Goal: Entertainment & Leisure: Consume media (video, audio)

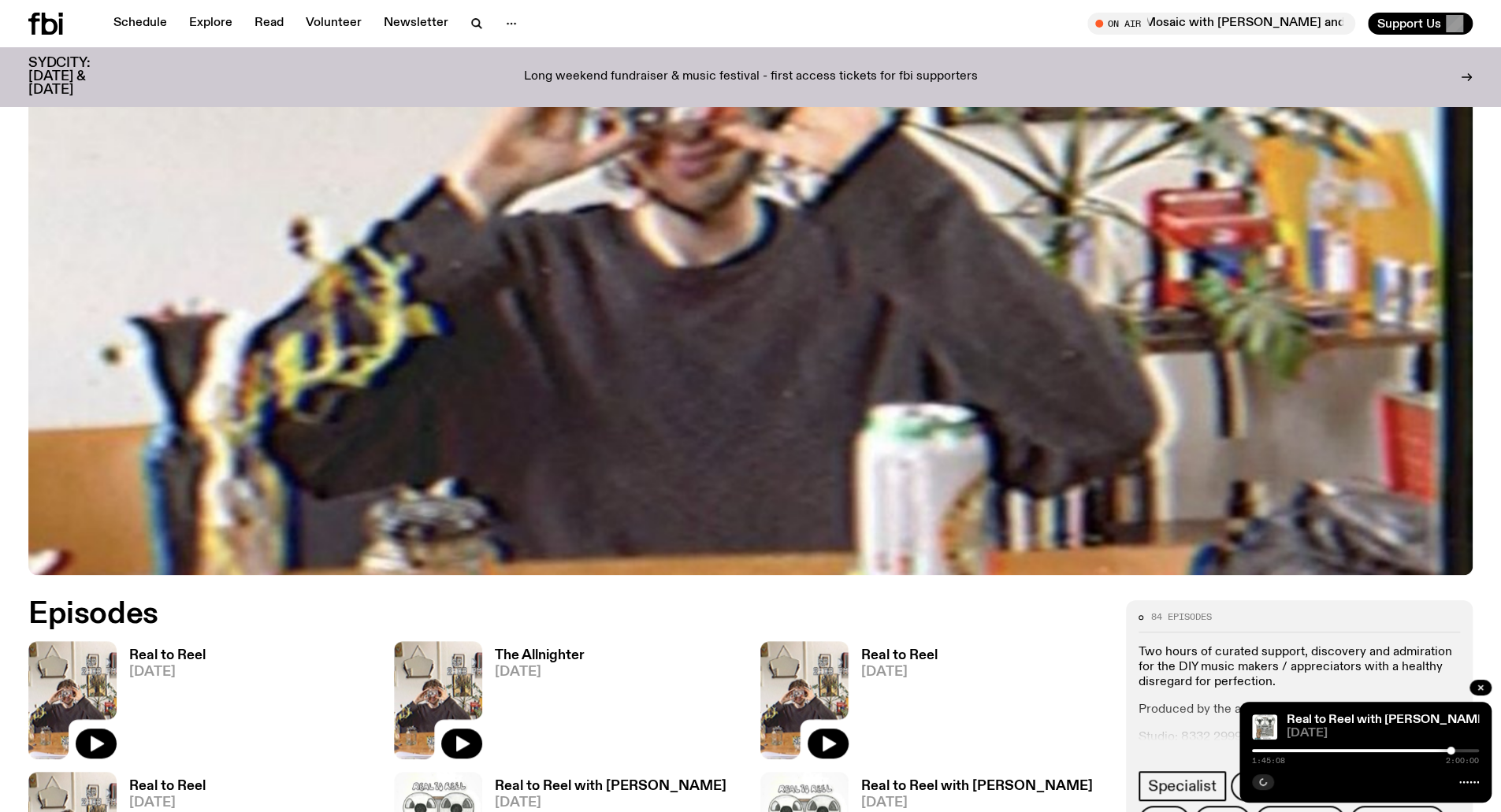
scroll to position [855, 0]
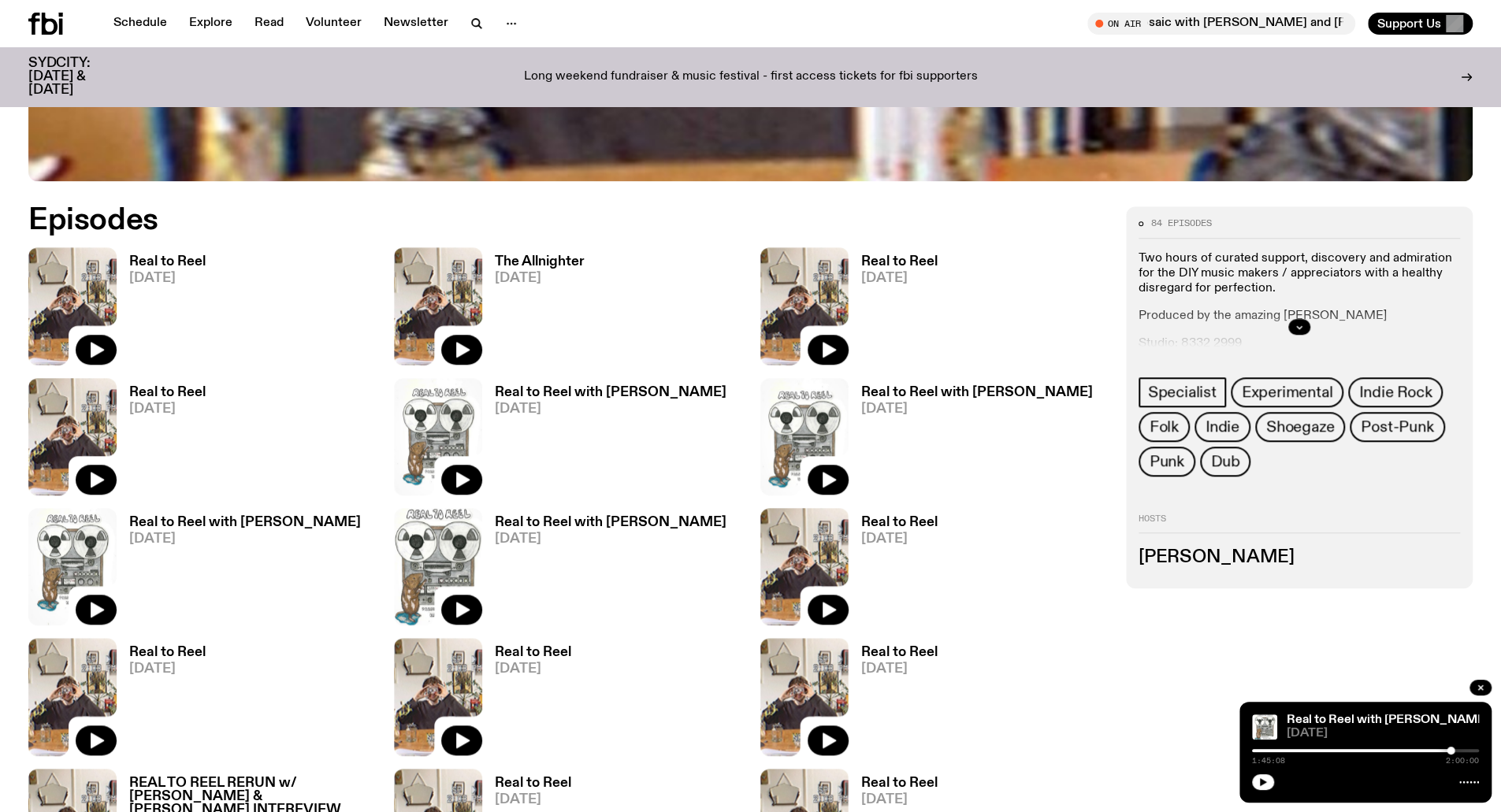
click at [170, 264] on h3 "Real to Reel" at bounding box center [168, 262] width 76 height 13
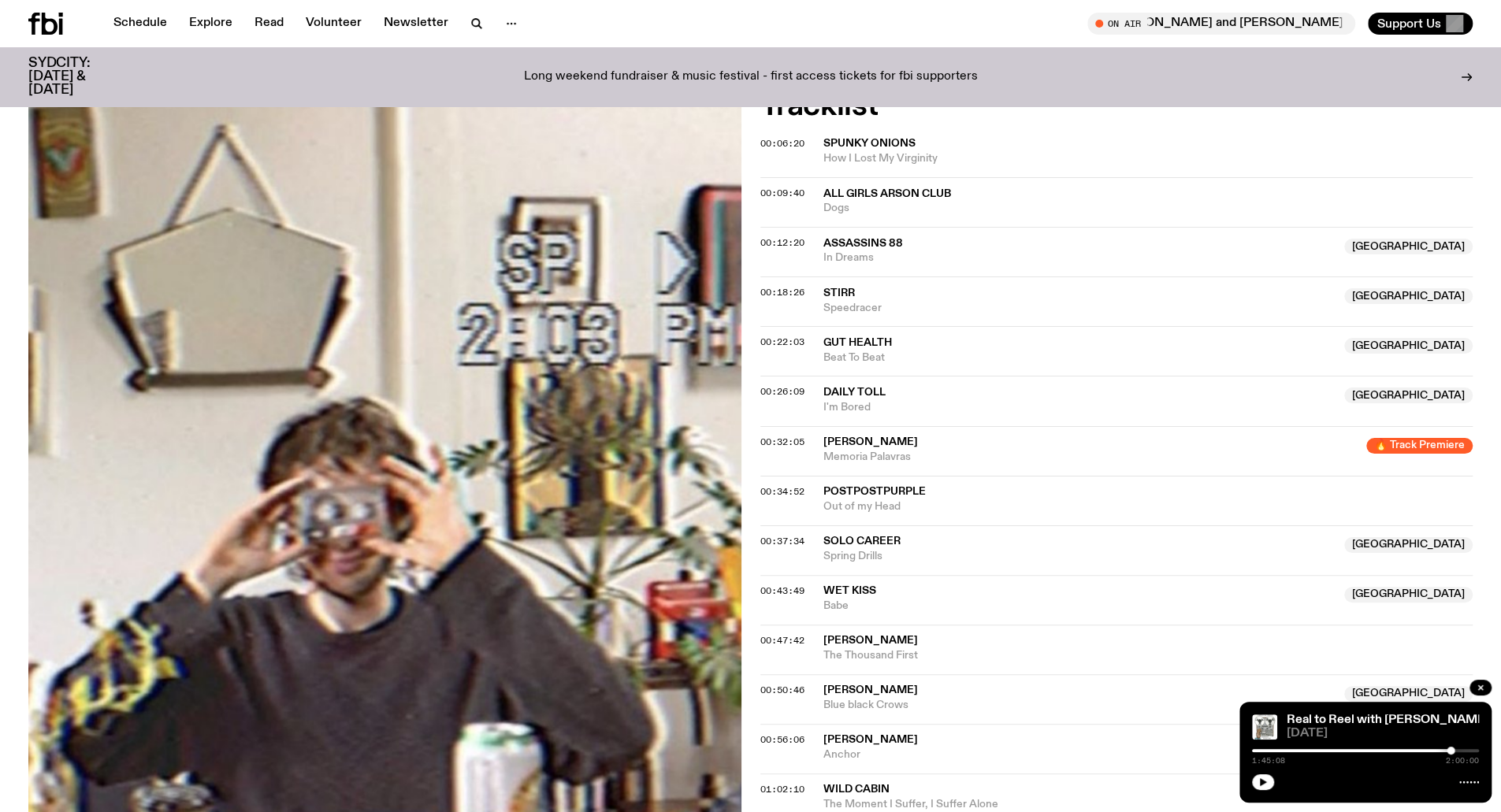
scroll to position [619, 0]
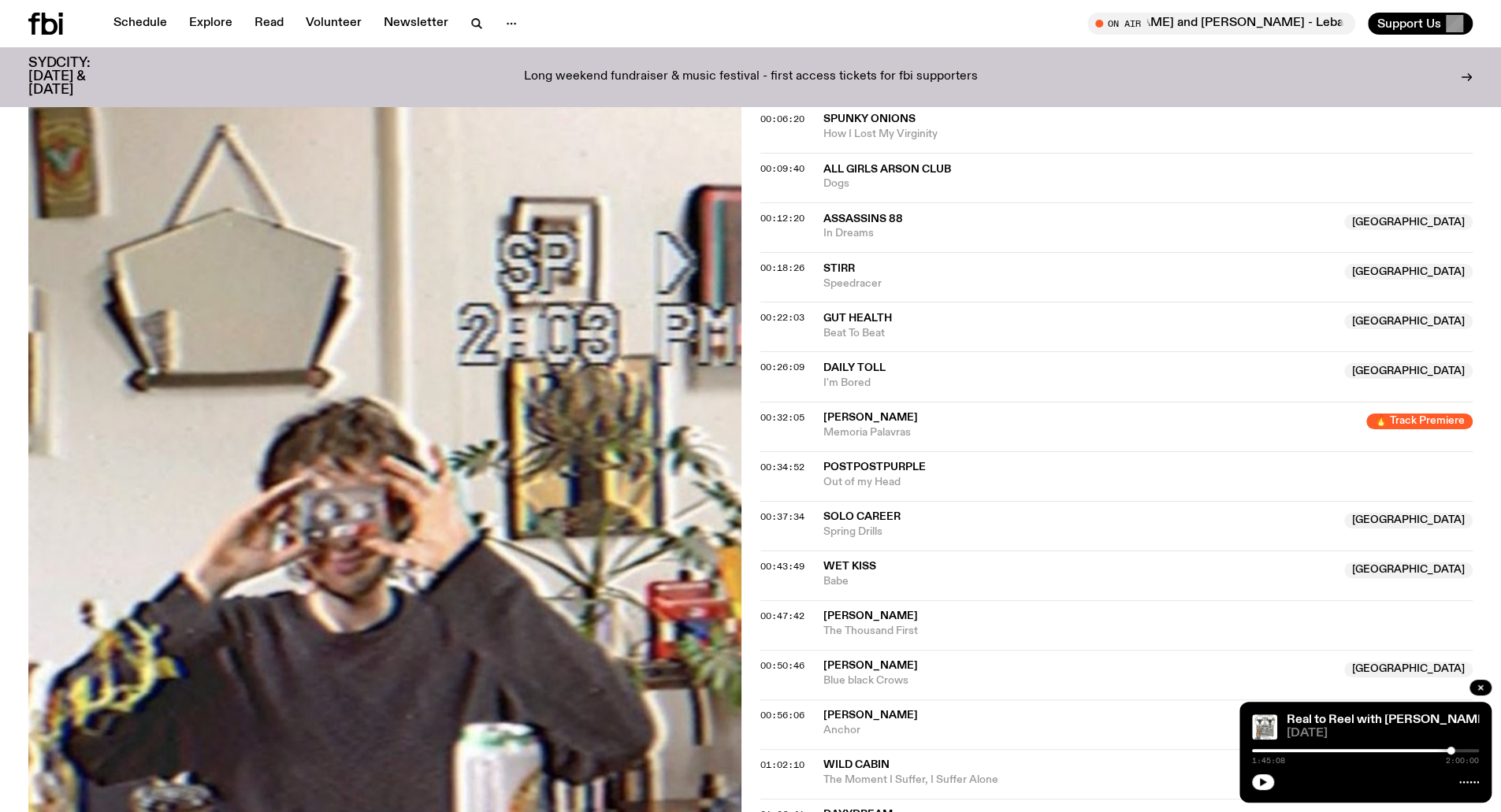
click at [896, 461] on span "PostPostPurple" at bounding box center [874, 467] width 102 height 11
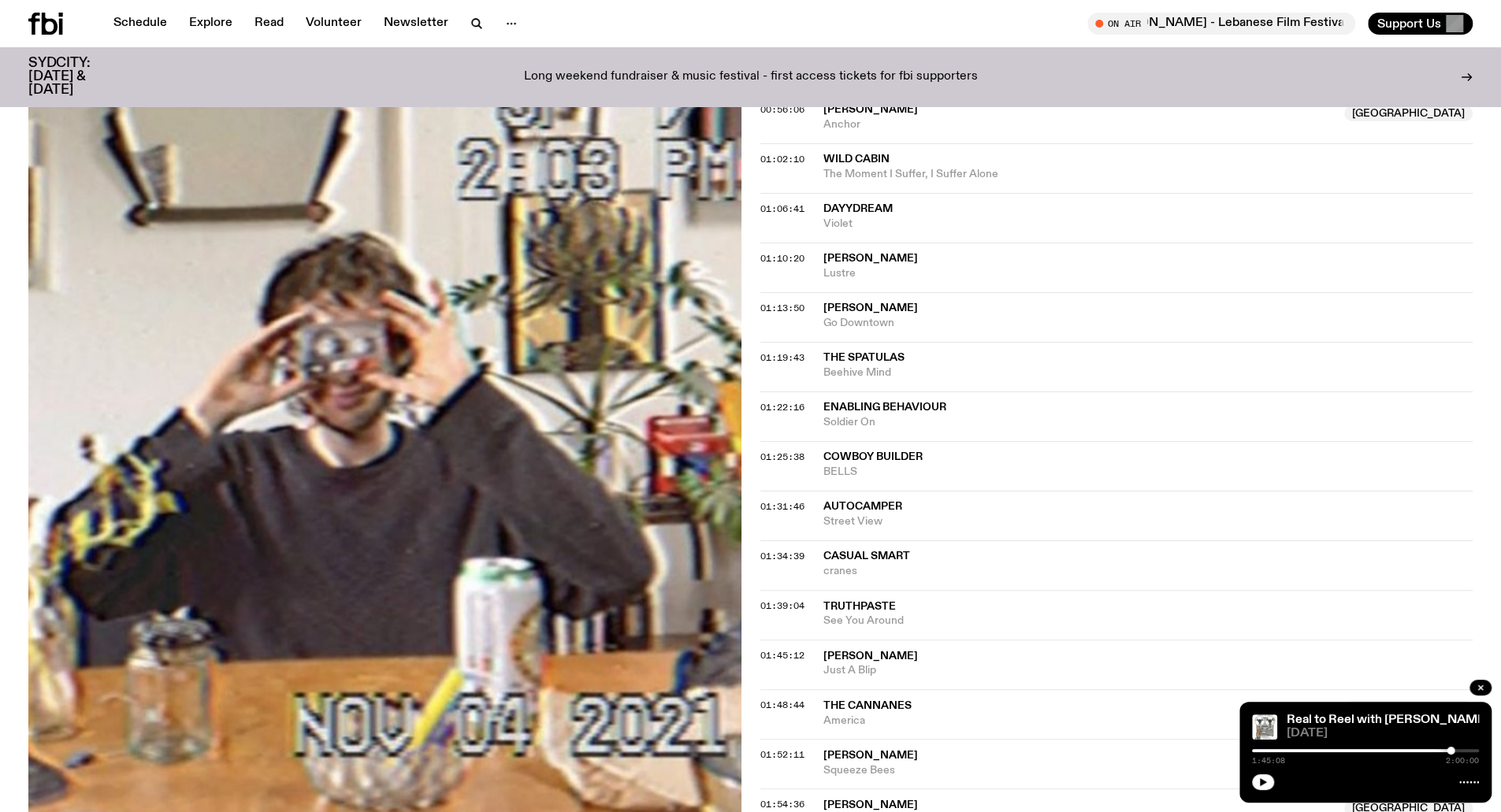
scroll to position [1250, 0]
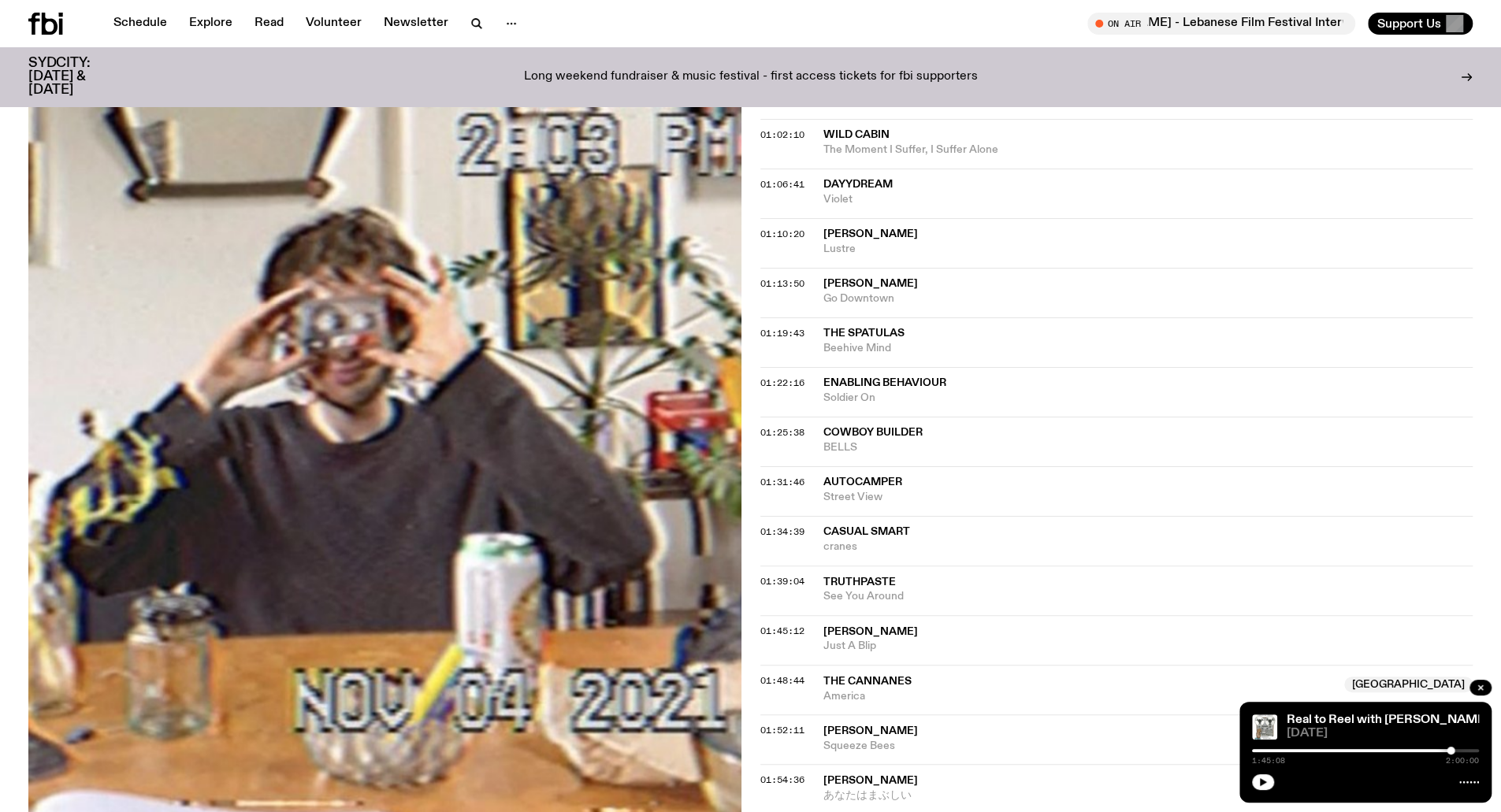
click at [849, 676] on span "The Cannanes" at bounding box center [867, 682] width 88 height 11
click at [881, 676] on span "The Cannanes" at bounding box center [867, 682] width 88 height 11
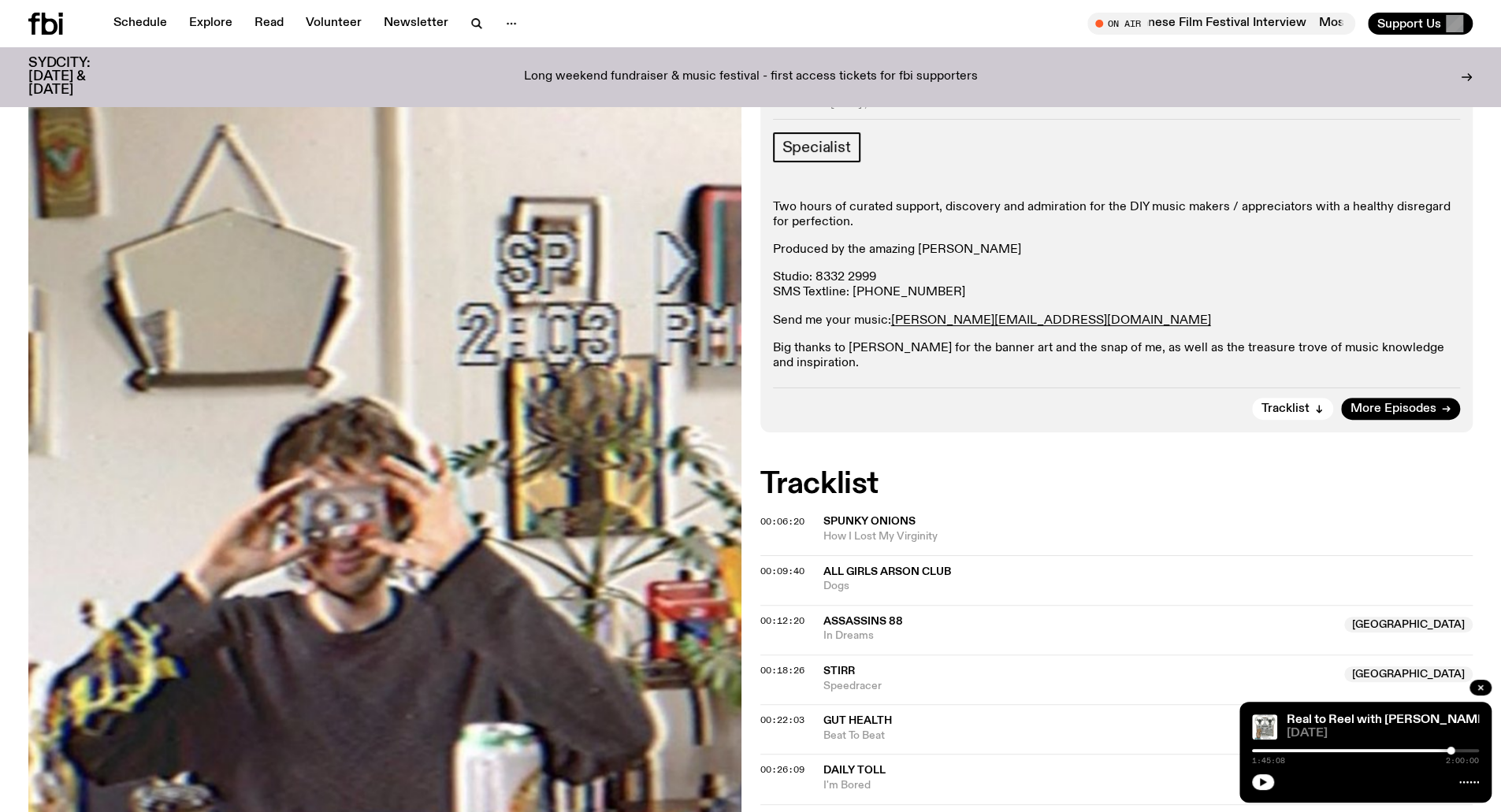
scroll to position [67, 0]
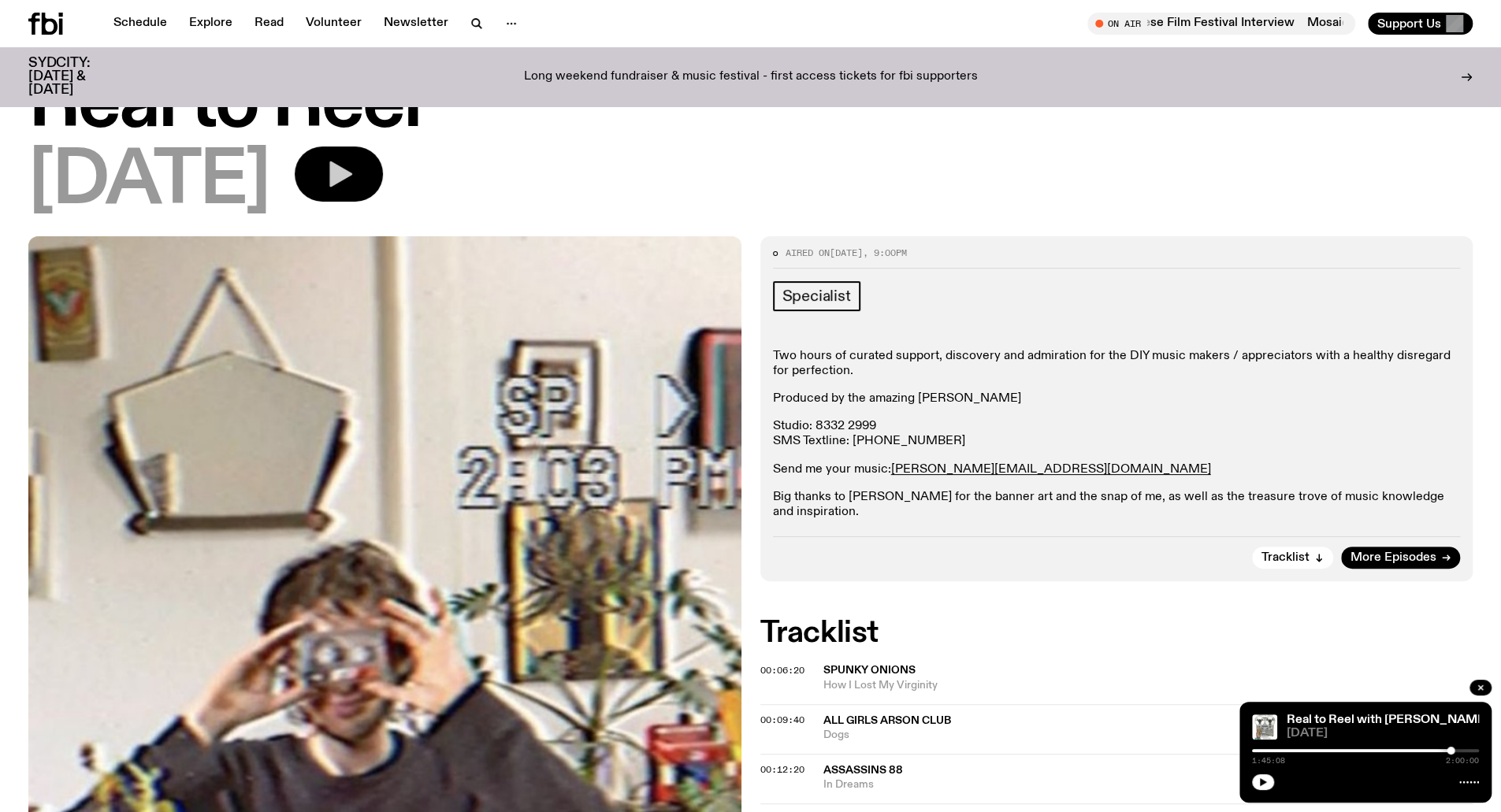
click at [355, 182] on icon "button" at bounding box center [339, 174] width 32 height 32
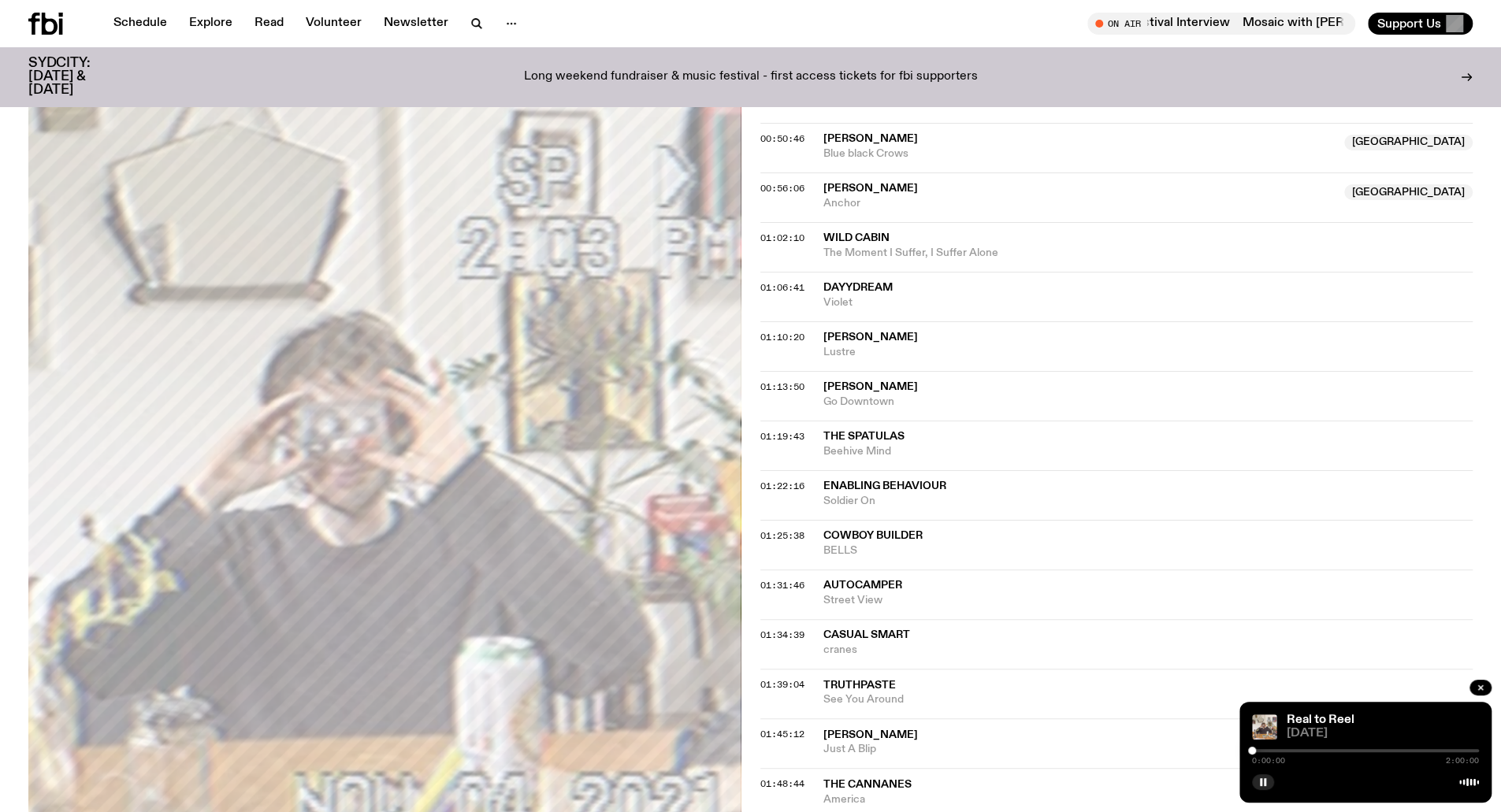
scroll to position [1171, 0]
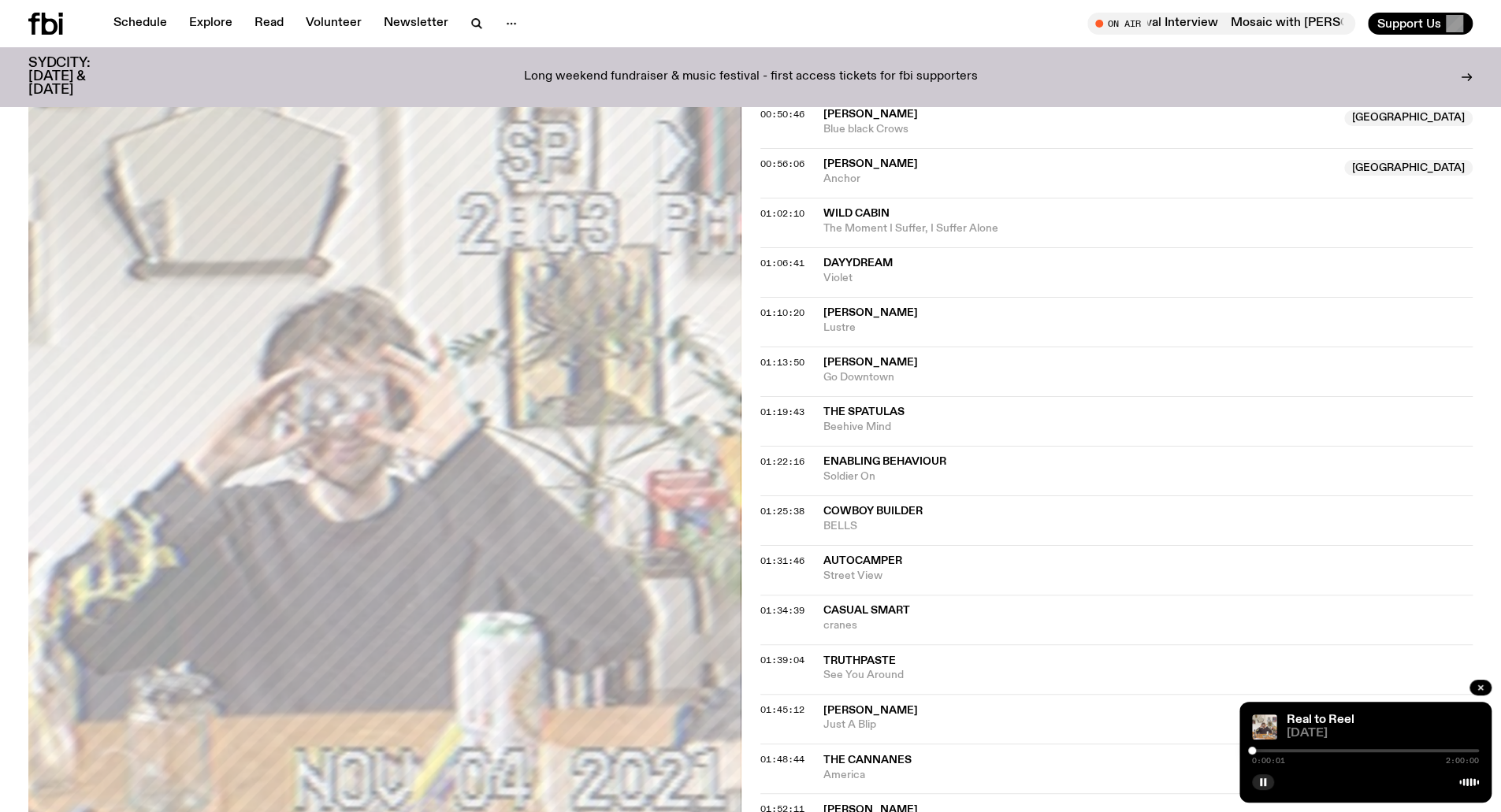
click at [873, 656] on span "Truthpaste" at bounding box center [860, 661] width 73 height 11
click at [770, 654] on span "01:39:04" at bounding box center [783, 660] width 44 height 12
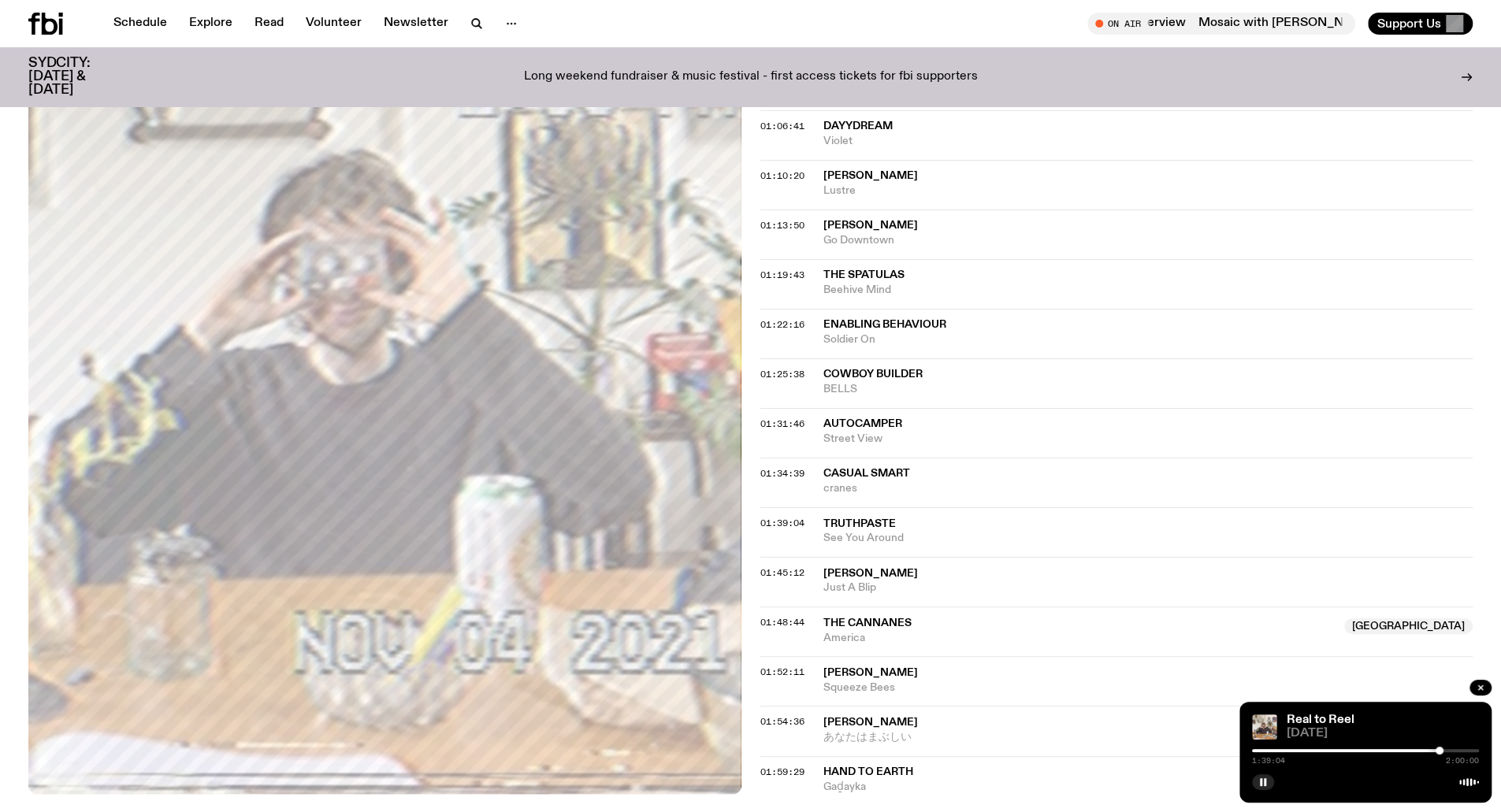
scroll to position [1328, 0]
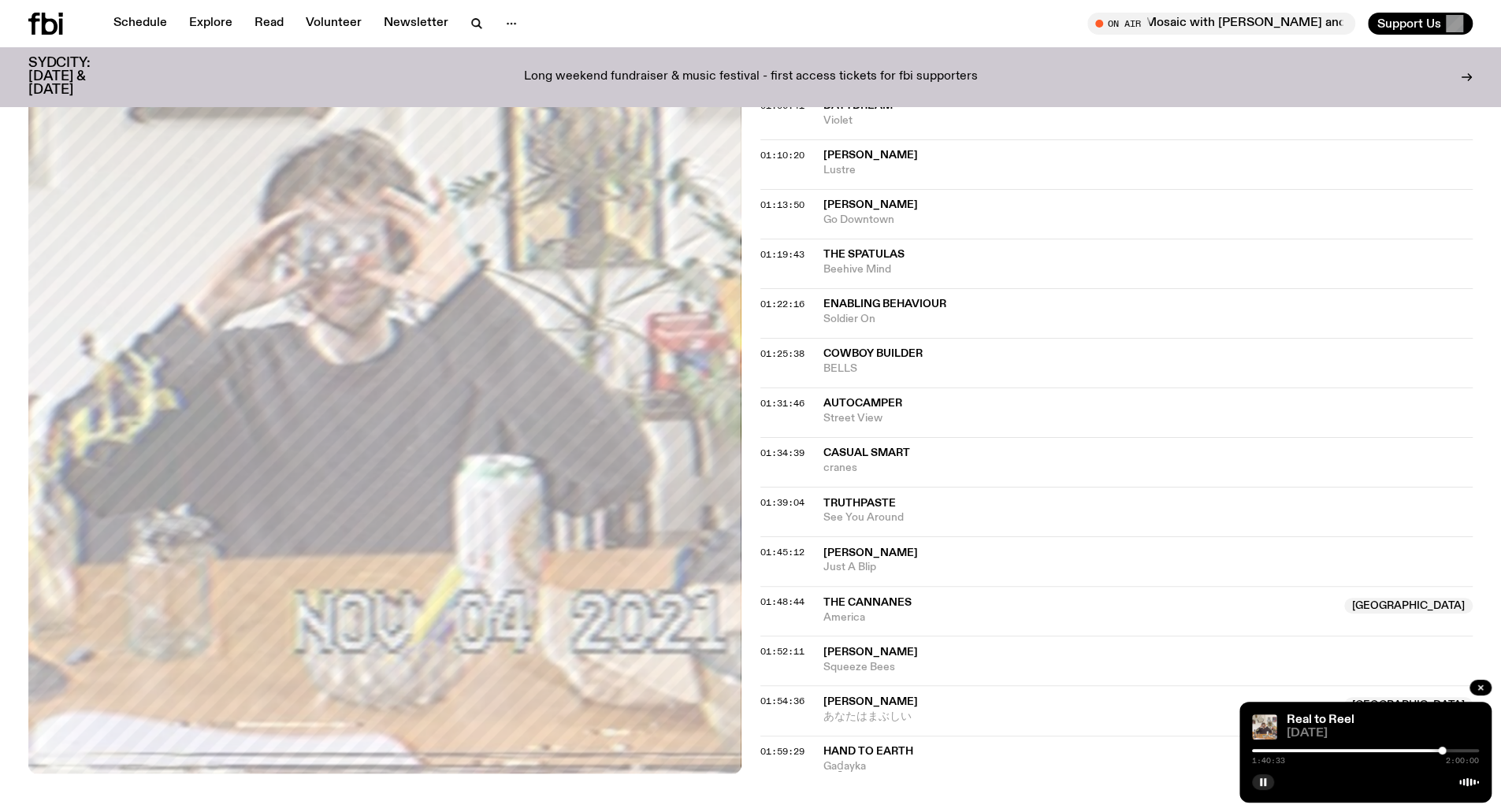
click at [1442, 748] on div at bounding box center [1442, 751] width 8 height 8
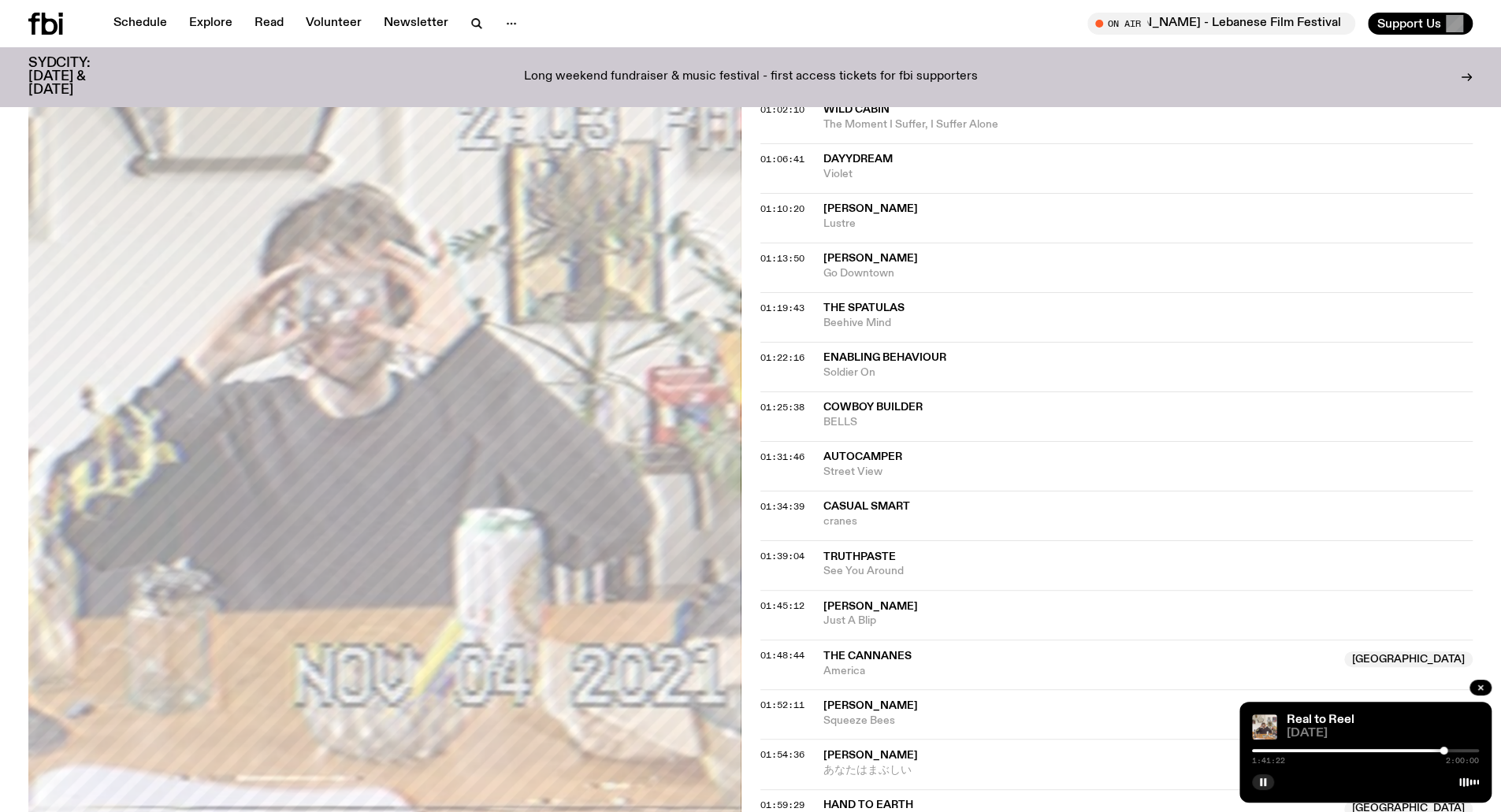
scroll to position [1250, 0]
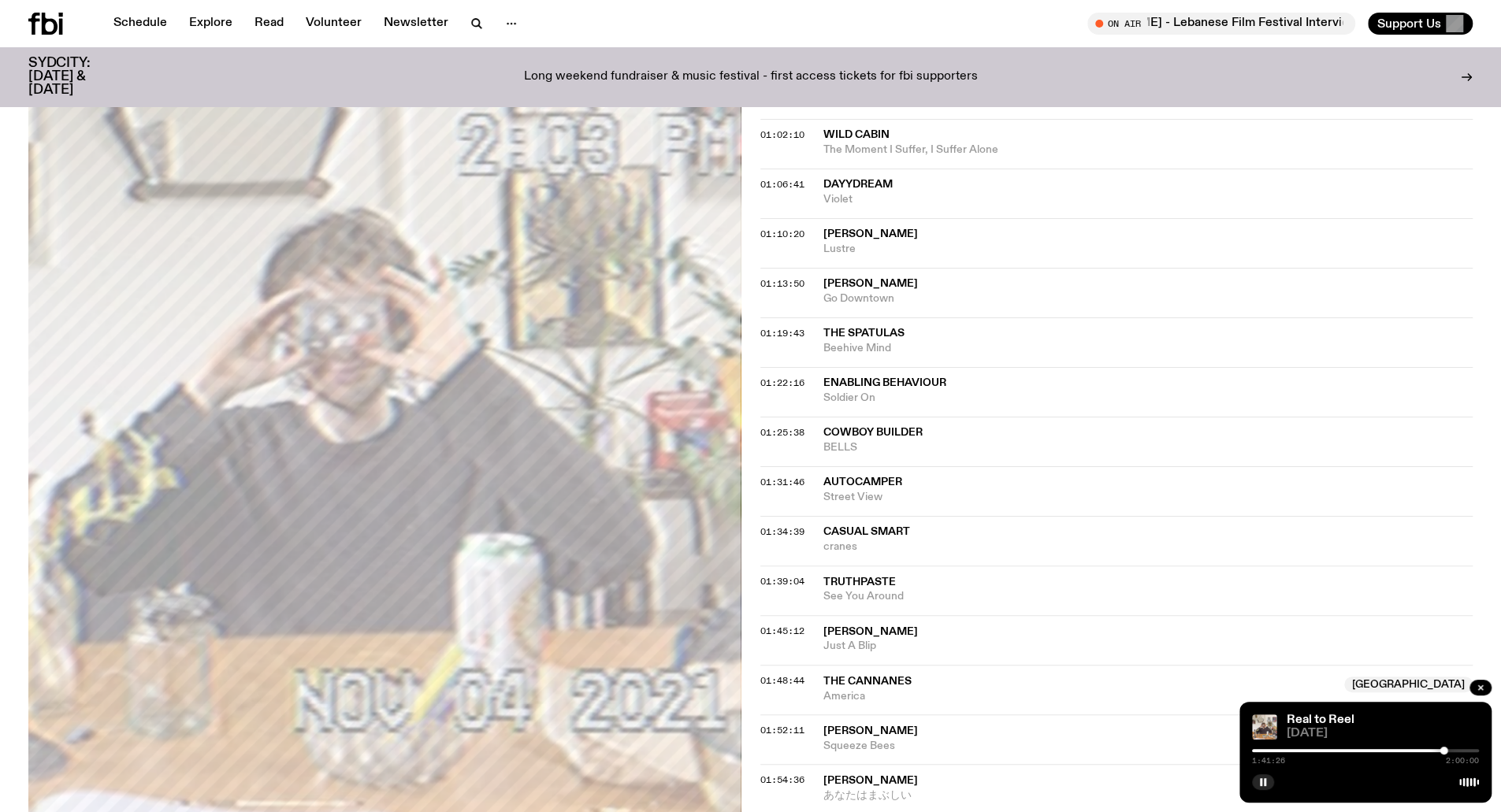
click at [768, 327] on span "01:19:43" at bounding box center [783, 333] width 44 height 12
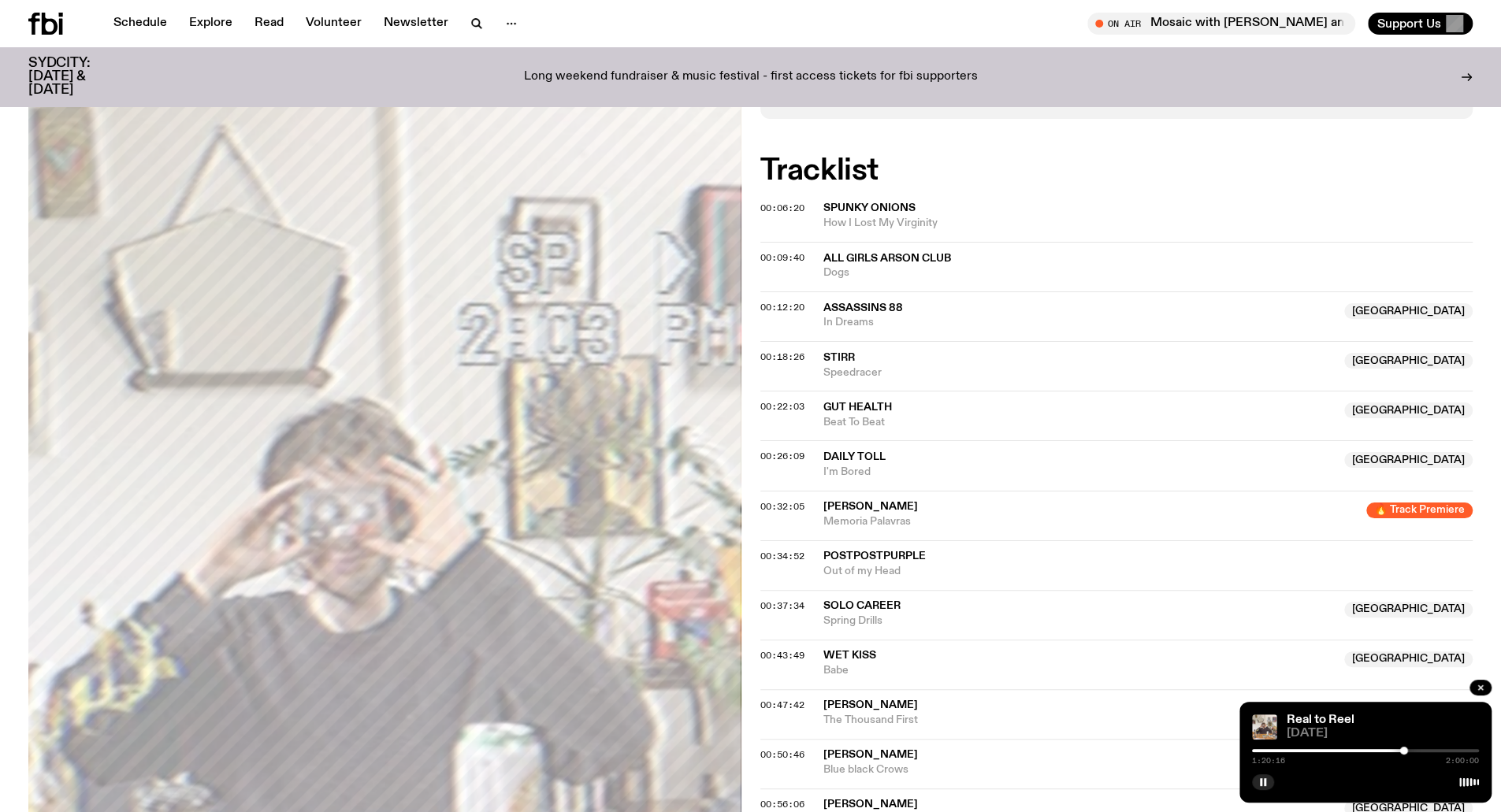
scroll to position [461, 0]
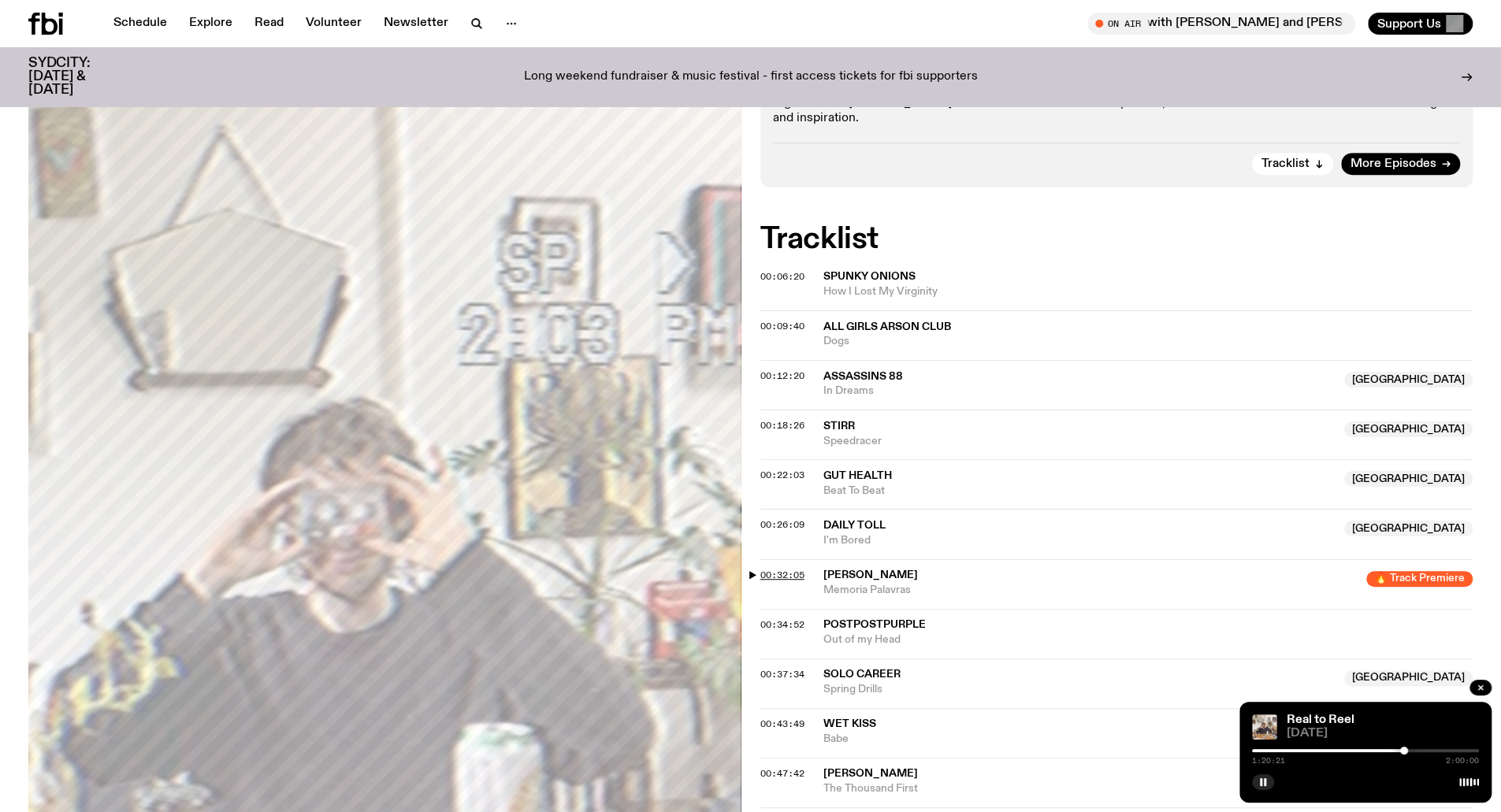
click at [789, 572] on span "00:32:05" at bounding box center [783, 575] width 44 height 12
click at [784, 426] on span "00:18:26" at bounding box center [783, 425] width 44 height 12
click at [1290, 754] on div "0:18:29 2:00:00" at bounding box center [1366, 755] width 227 height 19
click at [1290, 749] on div at bounding box center [1289, 751] width 8 height 8
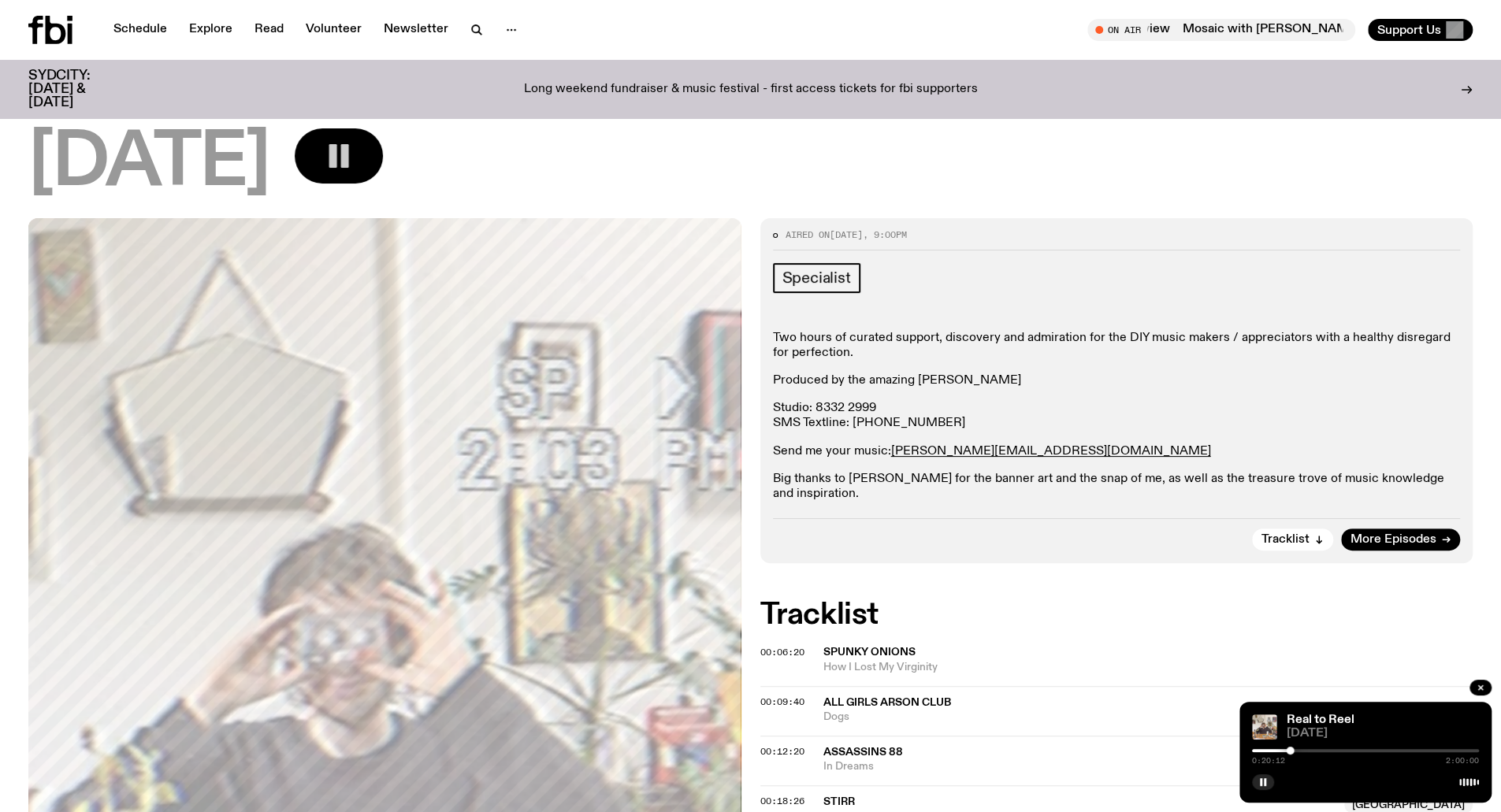
scroll to position [0, 0]
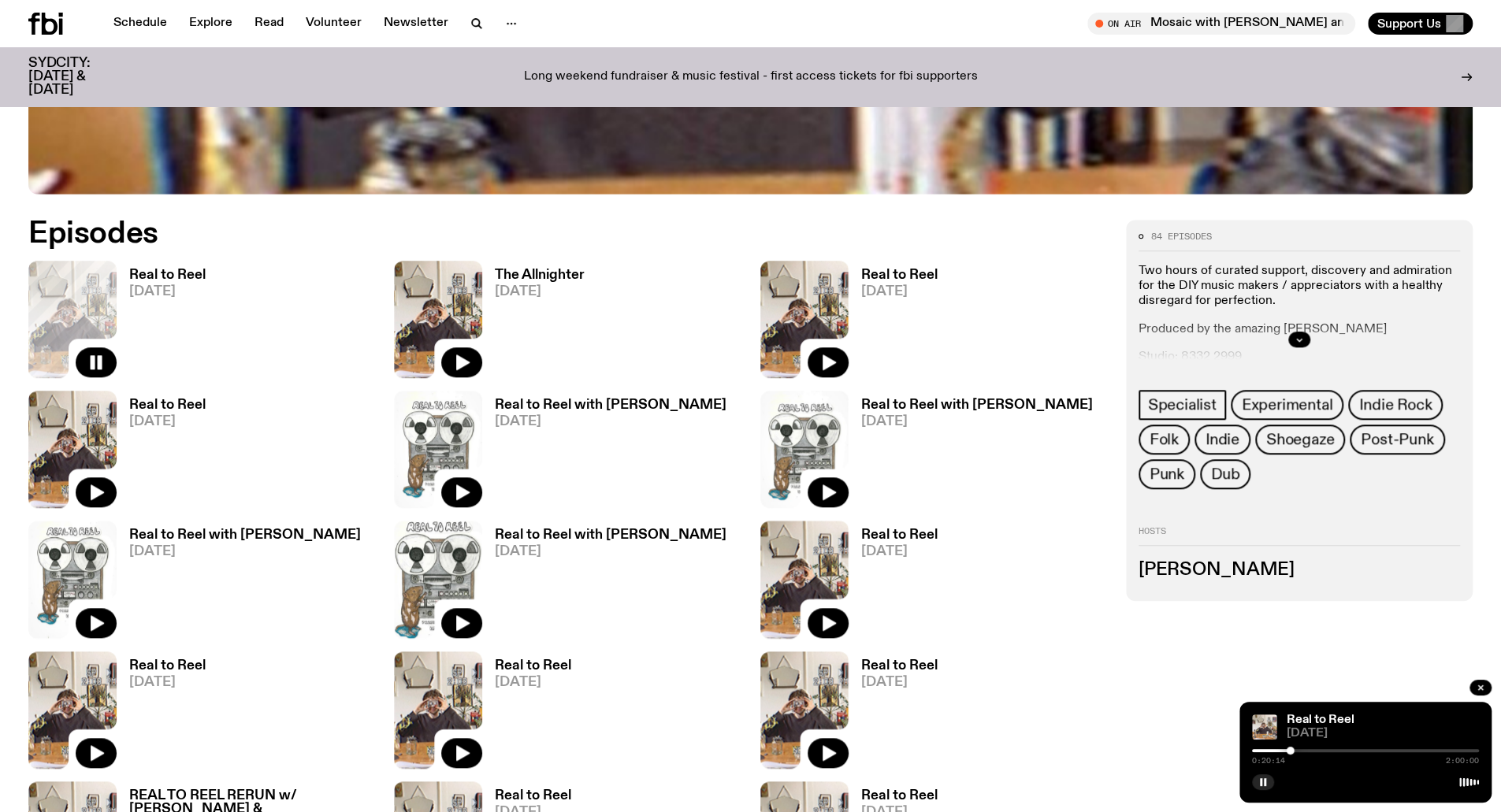
scroll to position [842, 0]
click at [375, 650] on div "Real to Reel [DATE]" at bounding box center [201, 709] width 347 height 117
click at [900, 276] on h3 "Real to Reel" at bounding box center [899, 274] width 76 height 13
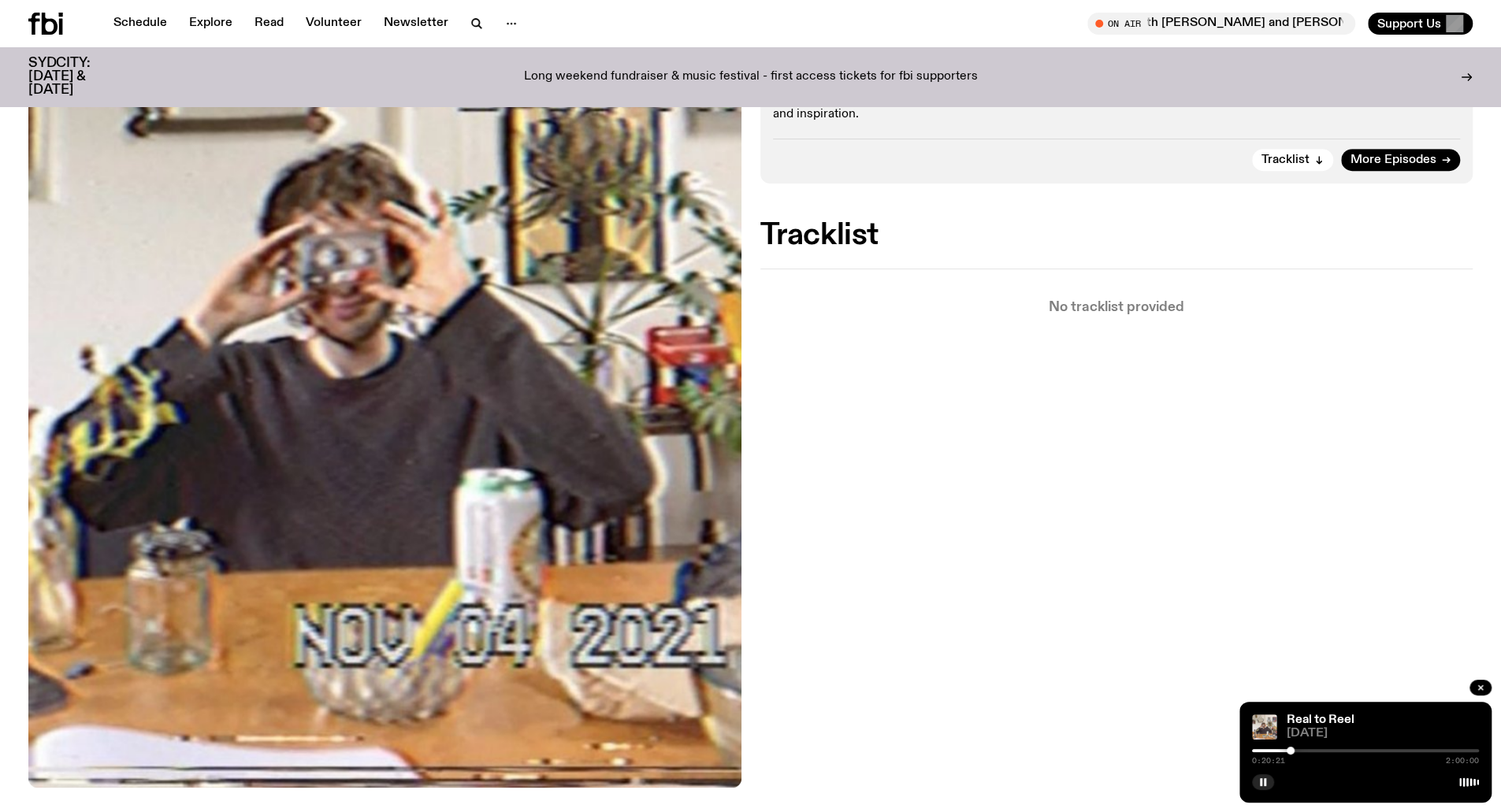
scroll to position [151, 0]
